Goal: Check status

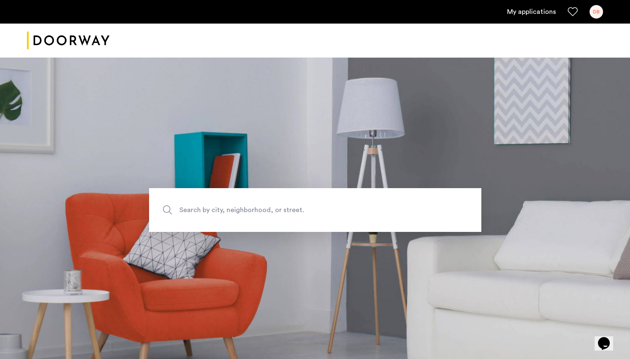
click at [592, 8] on div "DB" at bounding box center [595, 11] width 13 height 13
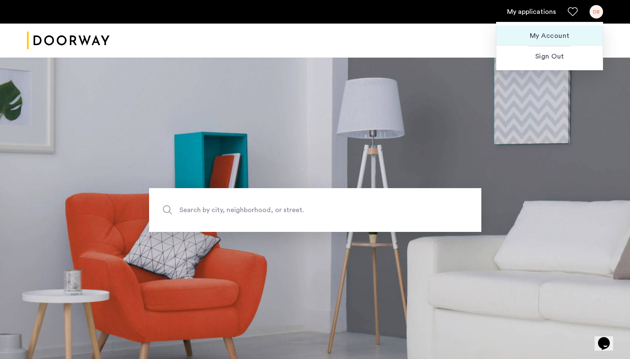
click at [566, 35] on span "My Account" at bounding box center [549, 36] width 93 height 10
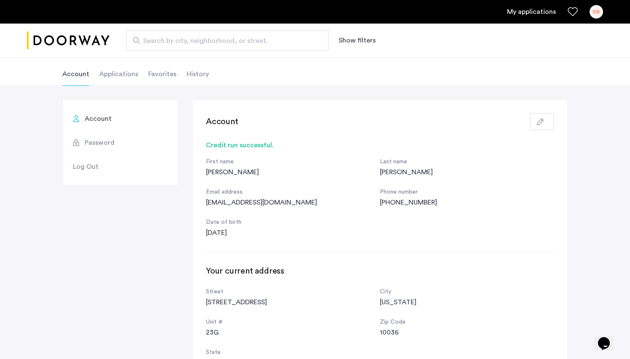
scroll to position [50, 0]
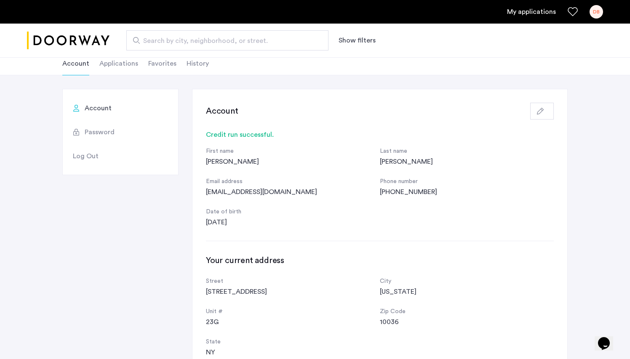
click at [130, 67] on li "Applications" at bounding box center [118, 64] width 39 height 24
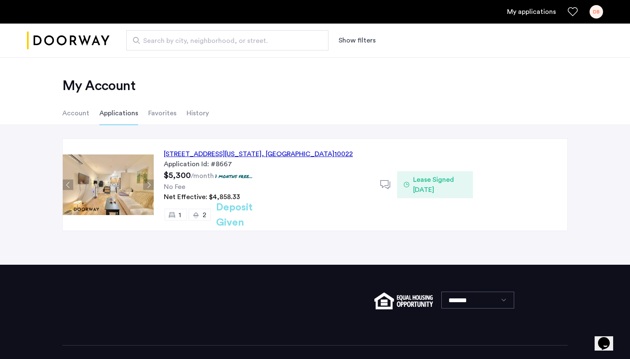
click at [226, 153] on div "[STREET_ADDRESS][US_STATE]" at bounding box center [258, 154] width 189 height 10
